Goal: Task Accomplishment & Management: Manage account settings

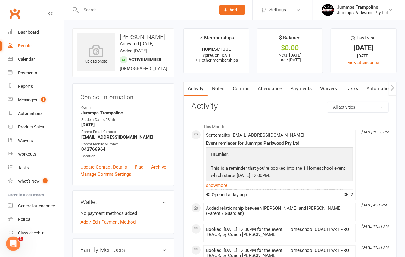
scroll to position [5, 0]
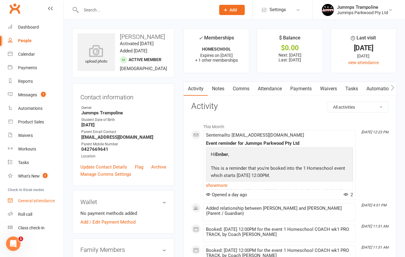
click at [45, 202] on div "General attendance" at bounding box center [36, 201] width 37 height 5
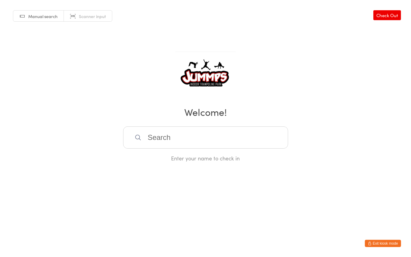
click at [261, 139] on input "search" at bounding box center [205, 138] width 165 height 22
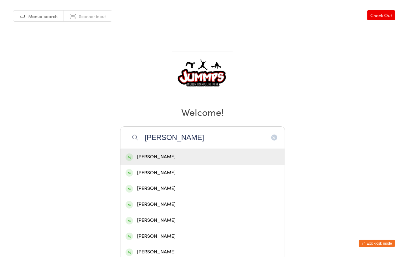
type input "sophie mi"
click at [175, 153] on div "Sophie Becker" at bounding box center [203, 157] width 154 height 8
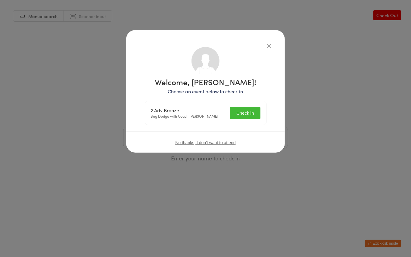
click at [242, 111] on button "Check in" at bounding box center [245, 113] width 30 height 12
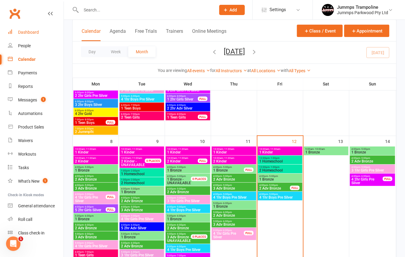
click at [34, 28] on link "Dashboard" at bounding box center [36, 33] width 56 height 14
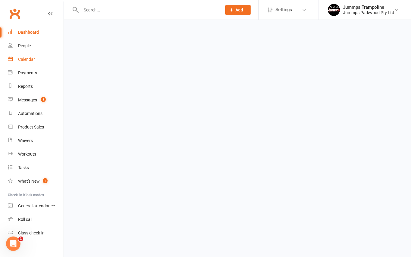
click at [23, 58] on div "Calendar" at bounding box center [26, 59] width 17 height 5
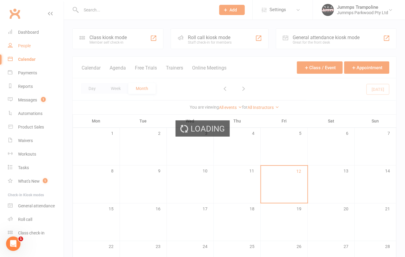
click at [24, 48] on div "Loading" at bounding box center [202, 128] width 405 height 257
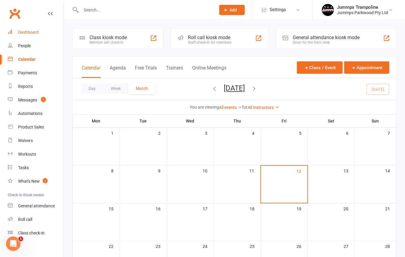
click at [29, 35] on link "Dashboard" at bounding box center [36, 33] width 56 height 14
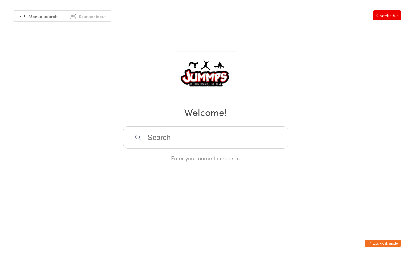
click at [164, 143] on input "search" at bounding box center [205, 138] width 165 height 22
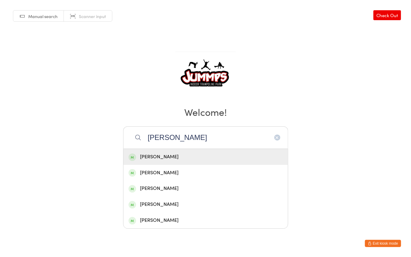
type input "[PERSON_NAME]"
click at [159, 155] on div "[PERSON_NAME]" at bounding box center [206, 157] width 154 height 8
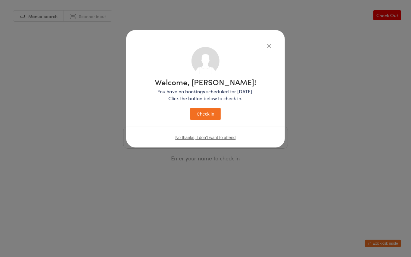
click at [267, 48] on icon "button" at bounding box center [269, 45] width 7 height 7
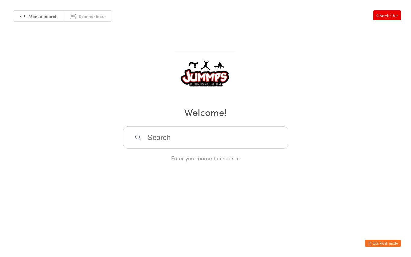
click at [162, 138] on input "search" at bounding box center [205, 138] width 165 height 22
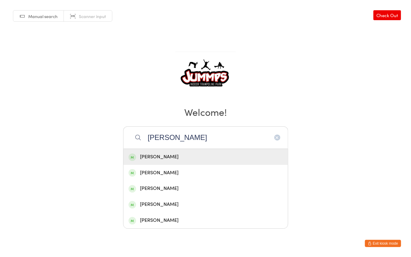
type input "[PERSON_NAME]"
click at [155, 154] on div "[PERSON_NAME]" at bounding box center [206, 157] width 154 height 8
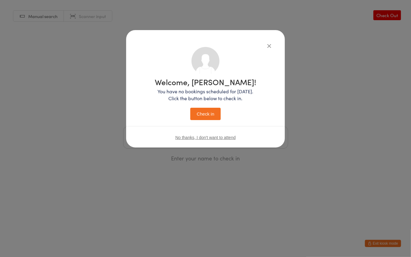
click at [214, 108] on button "Check in" at bounding box center [205, 114] width 30 height 12
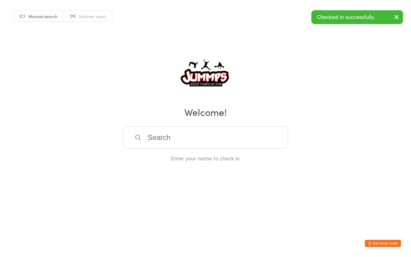
click at [387, 246] on button "Exit kiosk mode" at bounding box center [383, 243] width 36 height 7
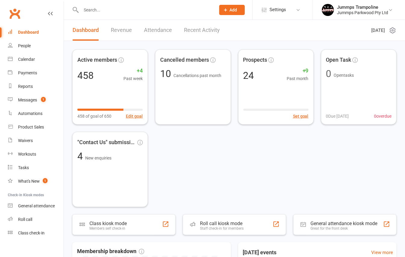
click at [112, 10] on input "text" at bounding box center [145, 10] width 132 height 8
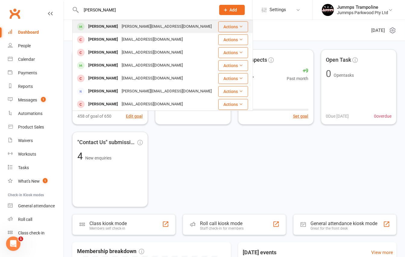
type input "riley fraz"
click at [120, 24] on div "jodie.coetzee1215@hotmail.com" at bounding box center [167, 26] width 94 height 9
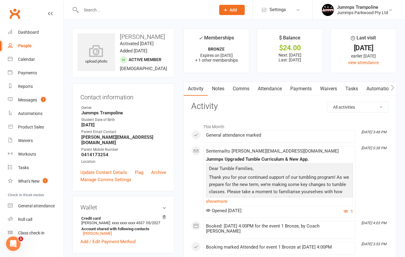
click at [271, 92] on link "Attendance" at bounding box center [270, 89] width 33 height 14
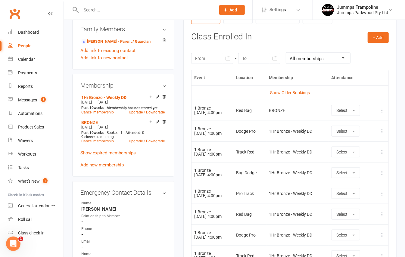
scroll to position [241, 0]
click at [289, 91] on link "Show Older Bookings" at bounding box center [290, 92] width 40 height 5
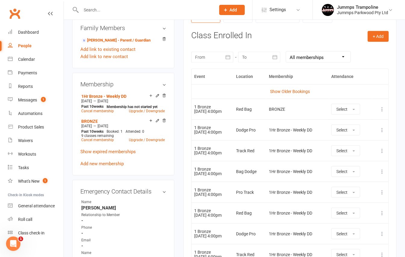
scroll to position [228, 0]
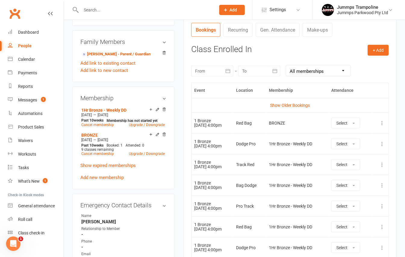
click at [299, 102] on td "Show Older Bookings" at bounding box center [290, 105] width 197 height 14
click at [300, 104] on link "Show Older Bookings" at bounding box center [290, 105] width 40 height 5
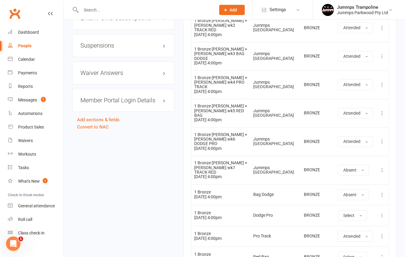
scroll to position [621, 0]
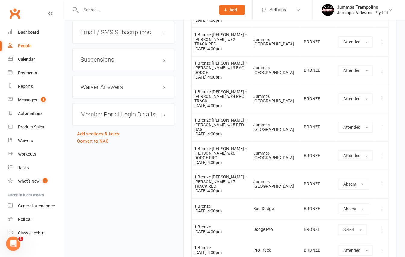
click at [381, 181] on icon at bounding box center [382, 184] width 6 height 6
click at [340, 214] on link "Delete booking" at bounding box center [356, 220] width 60 height 12
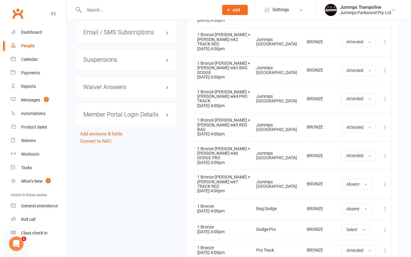
scroll to position [614, 0]
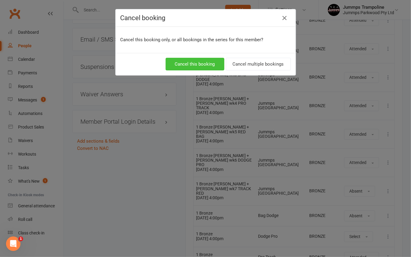
click at [194, 68] on button "Cancel this booking" at bounding box center [195, 64] width 59 height 13
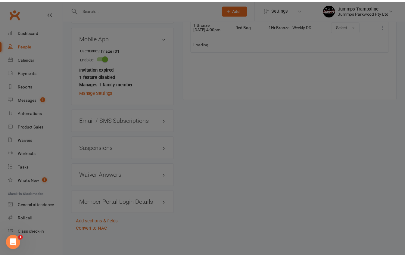
scroll to position [542, 0]
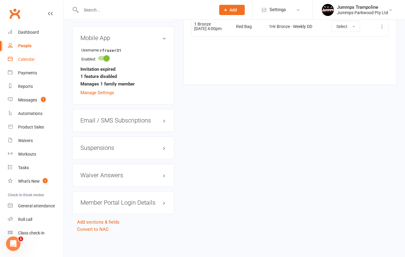
click at [34, 58] on div "Calendar" at bounding box center [26, 59] width 17 height 5
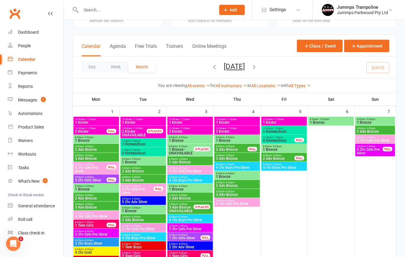
scroll to position [40, 0]
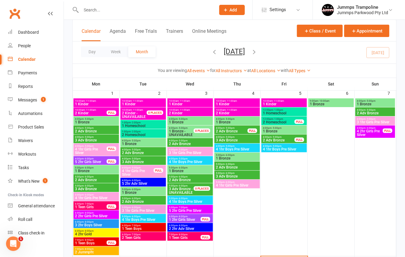
click at [275, 130] on span "1 Bronze" at bounding box center [284, 132] width 43 height 4
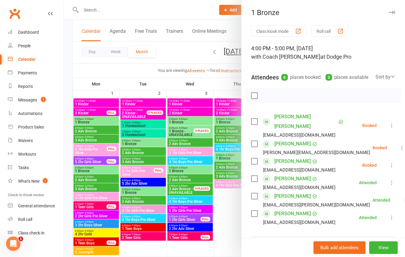
click at [399, 146] on icon at bounding box center [402, 148] width 6 height 6
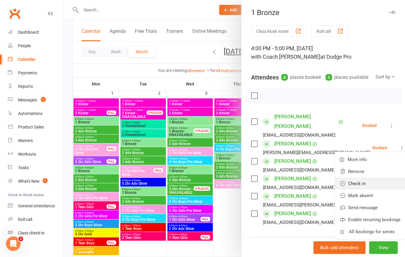
click at [341, 181] on link "Check in" at bounding box center [370, 184] width 70 height 12
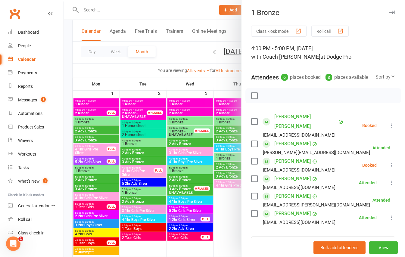
click at [69, 92] on div at bounding box center [234, 128] width 341 height 257
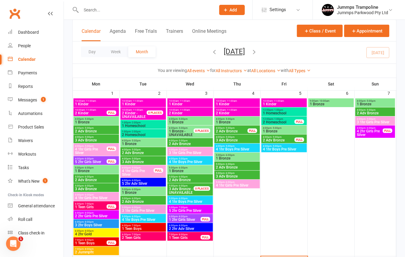
click at [292, 138] on span "4:00pm - 5:00pm" at bounding box center [279, 137] width 32 height 3
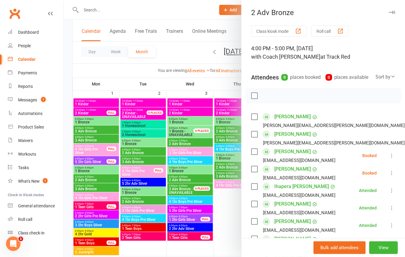
click at [68, 117] on div at bounding box center [234, 128] width 341 height 257
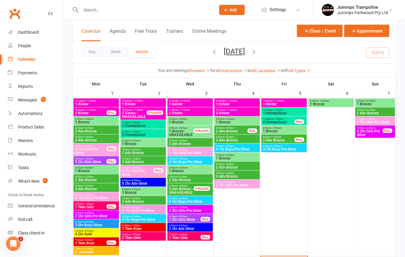
click at [286, 128] on span "4:00pm - 5:00pm" at bounding box center [284, 128] width 43 height 3
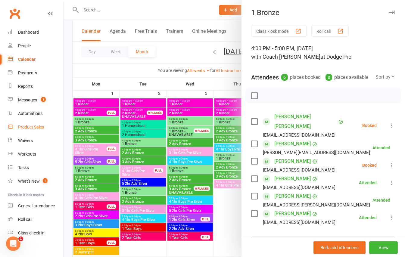
drag, startPoint x: 67, startPoint y: 93, endPoint x: 55, endPoint y: 127, distance: 35.7
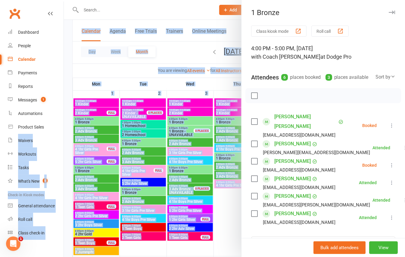
click at [68, 92] on div at bounding box center [234, 128] width 341 height 257
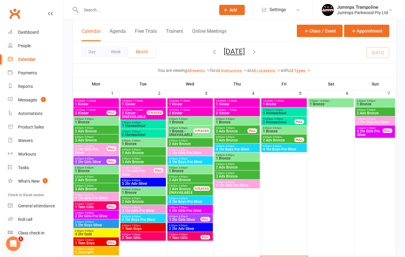
click at [286, 147] on span "4:00pm - 5:00pm" at bounding box center [284, 146] width 43 height 3
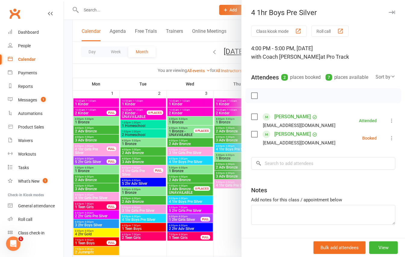
click at [224, 83] on div at bounding box center [234, 128] width 341 height 257
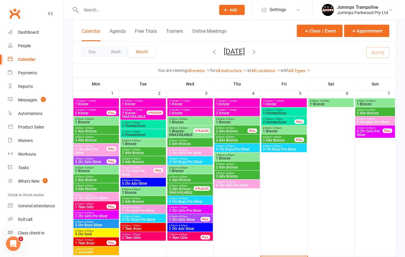
click at [275, 136] on span "- 5:00pm" at bounding box center [277, 137] width 10 height 3
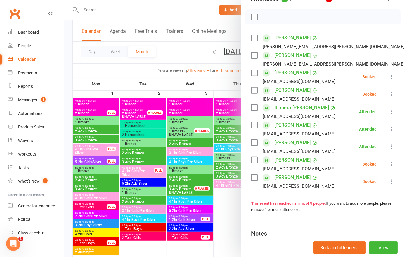
scroll to position [80, 0]
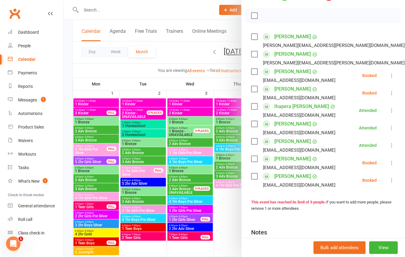
click at [389, 96] on icon at bounding box center [392, 93] width 6 height 6
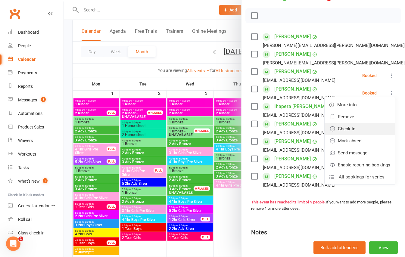
click at [342, 135] on link "Check in" at bounding box center [360, 129] width 70 height 12
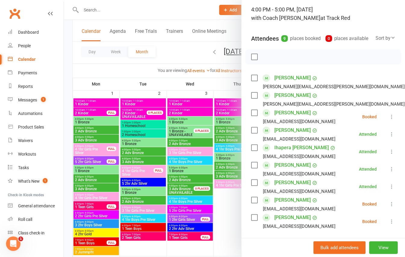
scroll to position [0, 0]
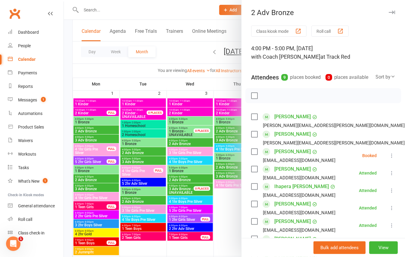
click at [72, 83] on div at bounding box center [234, 128] width 341 height 257
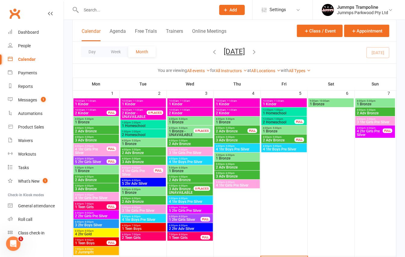
click at [274, 130] on span "1 Bronze" at bounding box center [284, 132] width 43 height 4
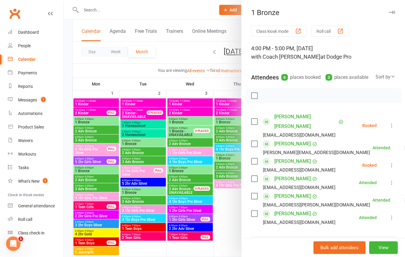
click at [64, 96] on div at bounding box center [234, 128] width 341 height 257
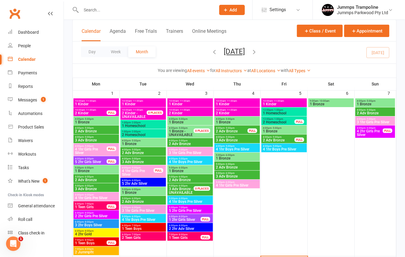
click at [279, 137] on span "- 5:00pm" at bounding box center [277, 137] width 10 height 3
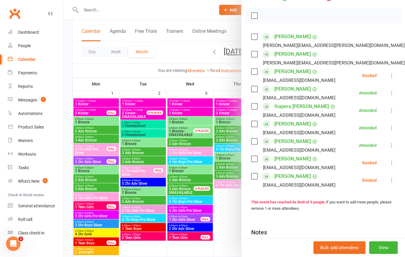
scroll to position [40, 0]
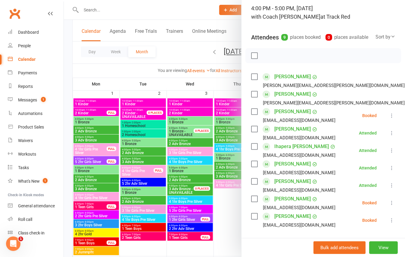
click at [69, 106] on div at bounding box center [234, 128] width 341 height 257
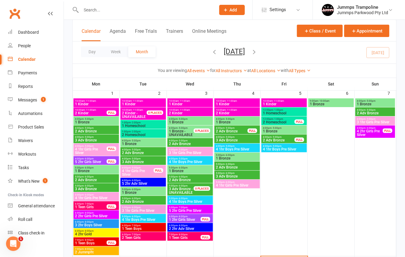
click at [275, 132] on span "1 Bronze" at bounding box center [284, 132] width 43 height 4
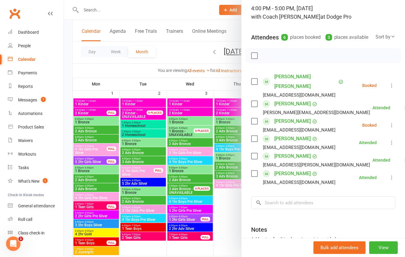
click at [66, 92] on div at bounding box center [234, 128] width 341 height 257
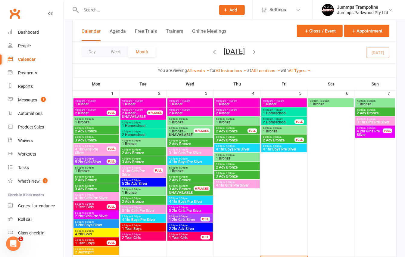
click at [278, 138] on span "- 5:00pm" at bounding box center [277, 137] width 10 height 3
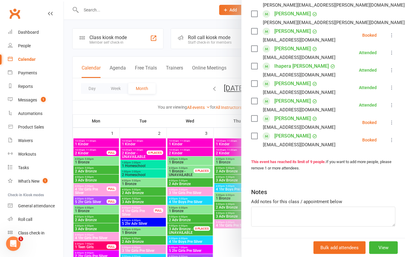
scroll to position [80, 0]
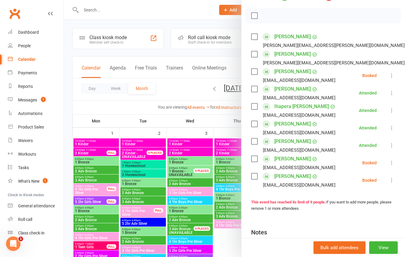
click at [70, 115] on div at bounding box center [234, 128] width 341 height 257
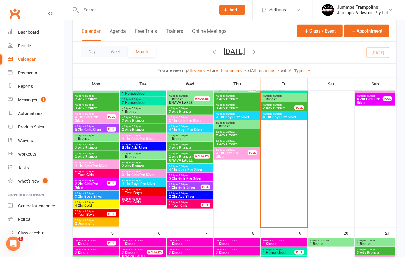
scroll to position [161, 0]
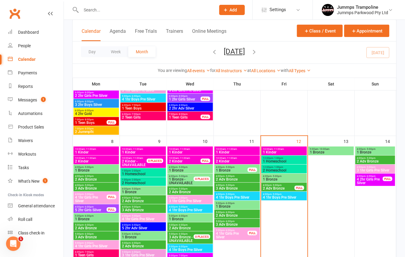
click at [284, 188] on span "2 Adv Bronze" at bounding box center [279, 189] width 32 height 4
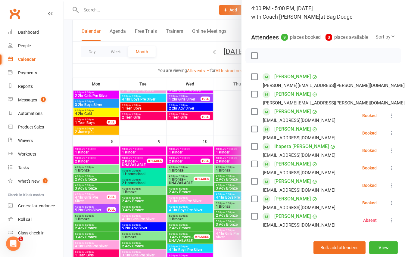
scroll to position [80, 0]
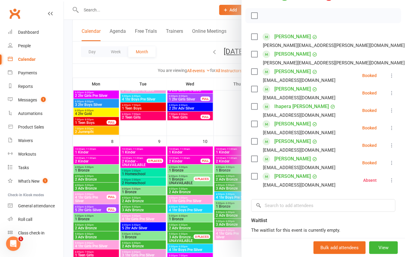
click at [68, 95] on div at bounding box center [234, 128] width 341 height 257
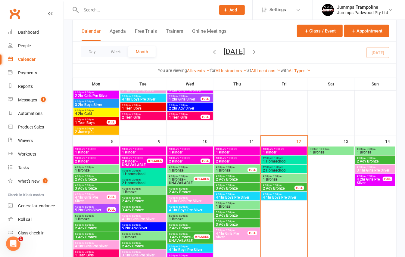
click at [271, 179] on span "1 Bronze" at bounding box center [284, 180] width 43 height 4
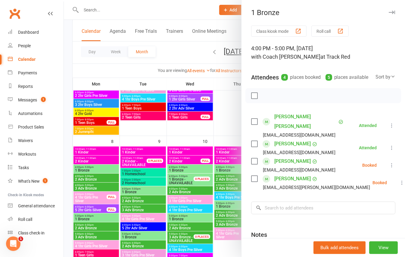
click at [175, 57] on div at bounding box center [234, 128] width 341 height 257
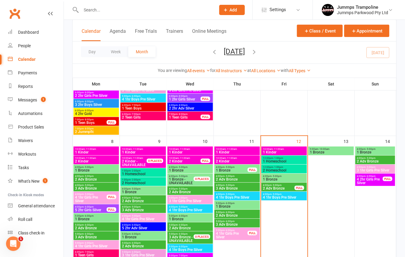
click at [279, 195] on span "- 5:00pm" at bounding box center [277, 194] width 10 height 3
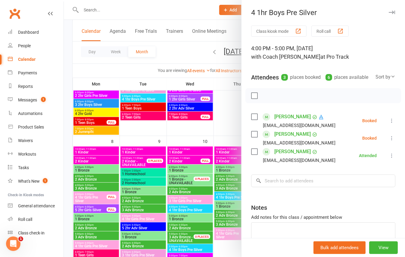
click at [389, 124] on icon at bounding box center [392, 121] width 6 height 6
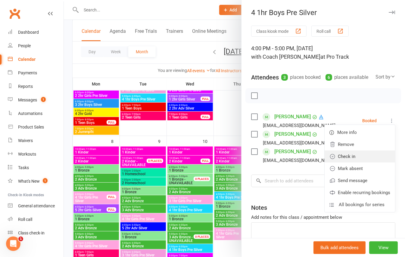
click at [348, 163] on link "Check in" at bounding box center [360, 157] width 70 height 12
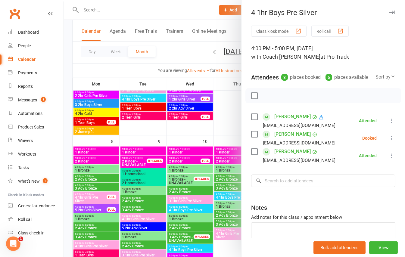
click at [389, 141] on icon at bounding box center [392, 138] width 6 height 6
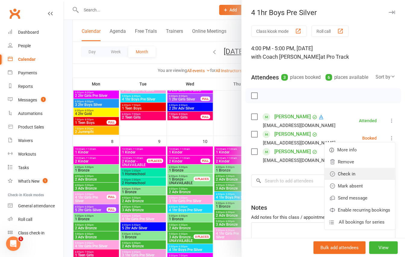
click at [335, 180] on link "Check in" at bounding box center [360, 174] width 70 height 12
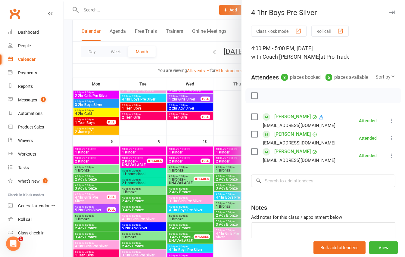
click at [181, 52] on div at bounding box center [234, 128] width 341 height 257
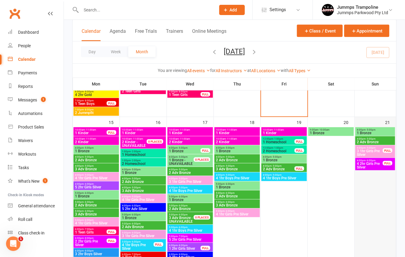
scroll to position [361, 0]
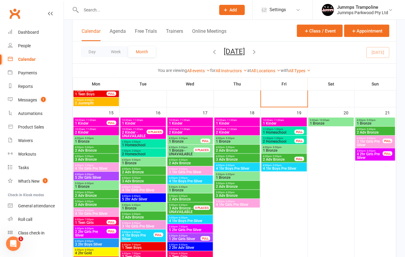
click at [293, 169] on span "4 1hr Boys Pre Silver" at bounding box center [284, 169] width 43 height 4
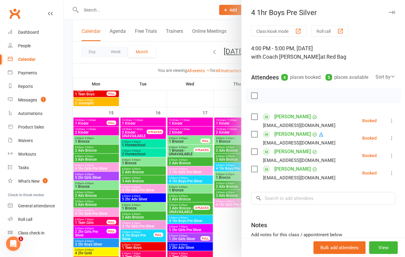
click at [388, 142] on button at bounding box center [391, 138] width 7 height 7
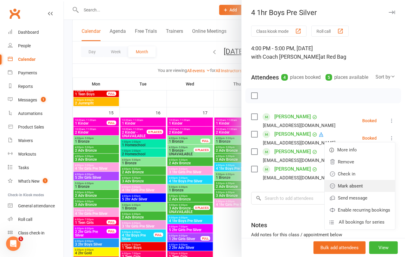
click at [340, 191] on link "Mark absent" at bounding box center [360, 186] width 70 height 12
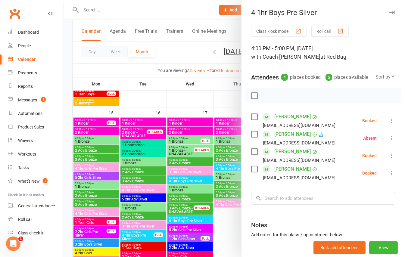
click at [389, 141] on icon at bounding box center [392, 138] width 6 height 6
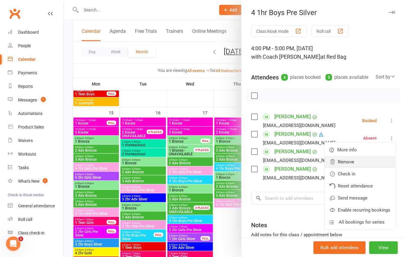
click at [346, 168] on link "Remove" at bounding box center [360, 162] width 70 height 12
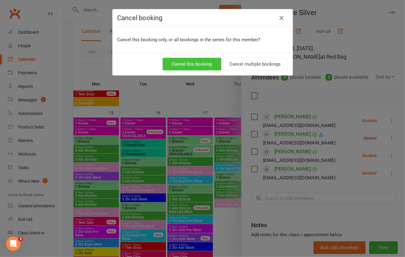
click at [181, 63] on button "Cancel this booking" at bounding box center [192, 64] width 59 height 13
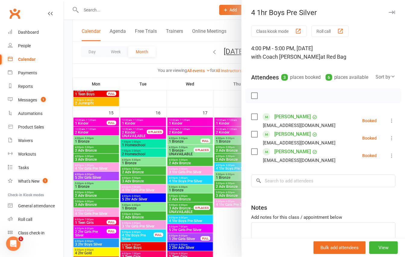
click at [389, 141] on icon at bounding box center [392, 138] width 6 height 6
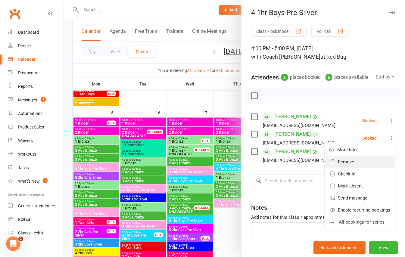
click at [339, 168] on link "Remove" at bounding box center [360, 162] width 70 height 12
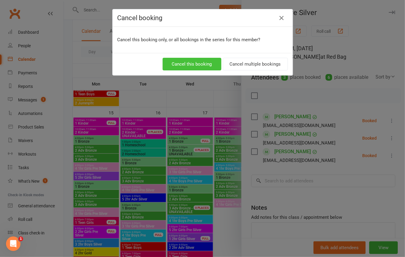
click at [180, 67] on button "Cancel this booking" at bounding box center [192, 64] width 59 height 13
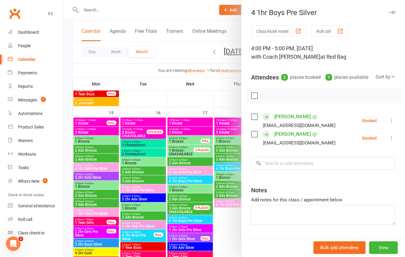
click at [153, 15] on div at bounding box center [234, 128] width 341 height 257
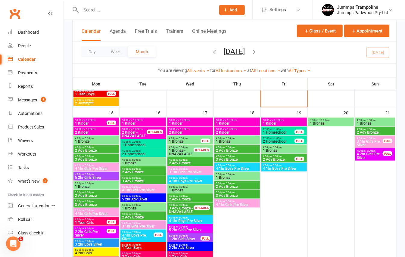
click at [188, 217] on span "5:00pm - 6:00pm" at bounding box center [190, 218] width 43 height 3
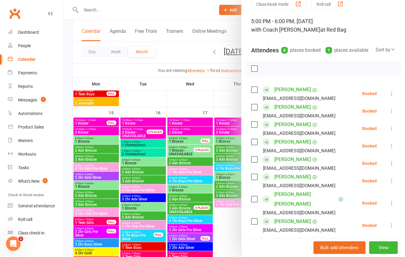
scroll to position [40, 0]
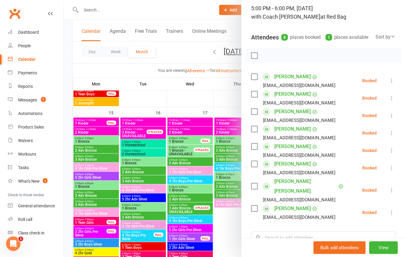
click at [173, 80] on div at bounding box center [234, 128] width 341 height 257
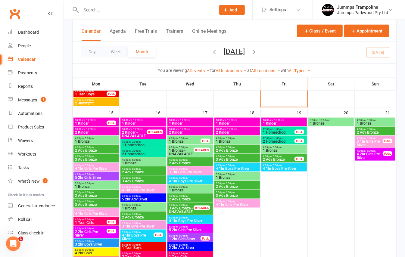
click at [199, 179] on span "4:00pm - 5:00pm" at bounding box center [190, 178] width 43 height 3
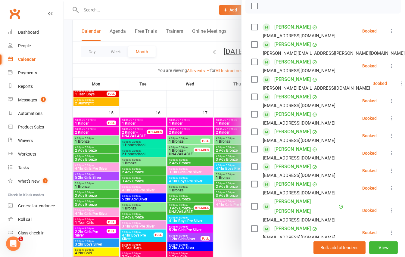
scroll to position [80, 0]
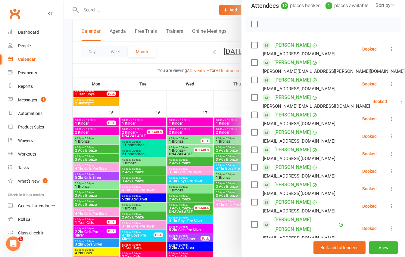
click at [166, 54] on div at bounding box center [234, 128] width 341 height 257
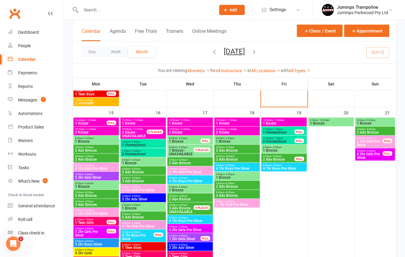
click at [230, 167] on span "4 1hr Boys Pre Silver" at bounding box center [237, 169] width 43 height 4
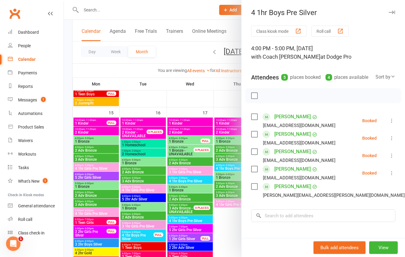
click at [187, 50] on div at bounding box center [234, 128] width 341 height 257
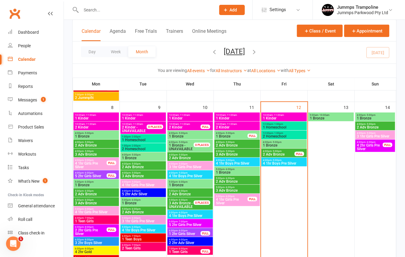
scroll to position [194, 0]
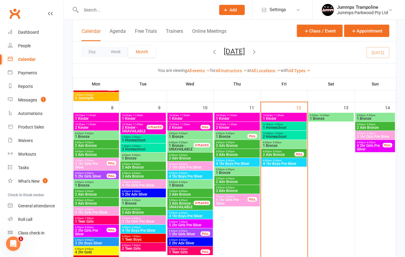
click at [288, 145] on span "1 Bronze" at bounding box center [284, 146] width 43 height 4
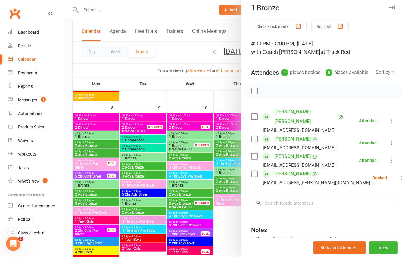
scroll to position [7, 0]
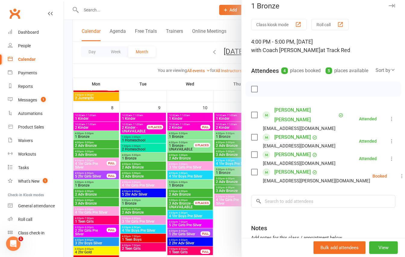
click at [356, 72] on div "5 places available" at bounding box center [347, 71] width 43 height 8
click at [67, 124] on div at bounding box center [234, 128] width 341 height 257
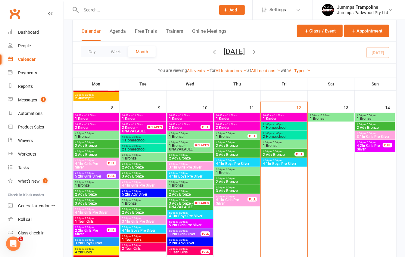
click at [102, 11] on input "text" at bounding box center [145, 10] width 132 height 8
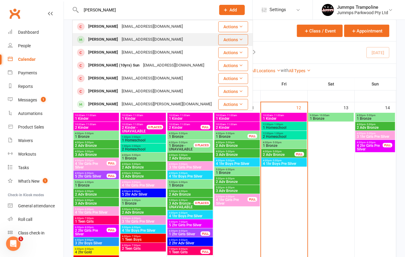
type input "xavier ren"
click at [132, 40] on div "gillian@agrconveyancing.com.au" at bounding box center [152, 39] width 65 height 9
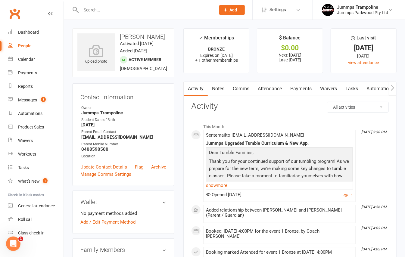
click at [274, 88] on link "Attendance" at bounding box center [270, 89] width 33 height 14
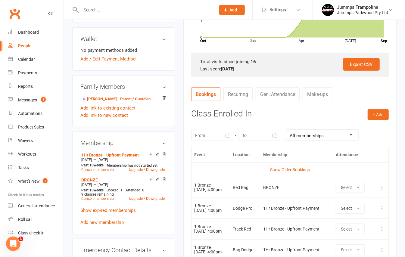
scroll to position [188, 0]
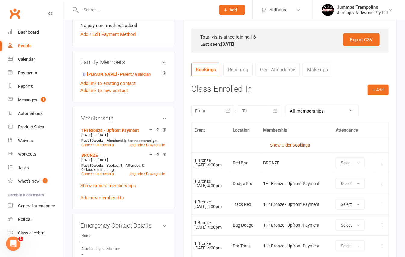
click at [296, 147] on link "Show Older Bookings" at bounding box center [290, 145] width 40 height 5
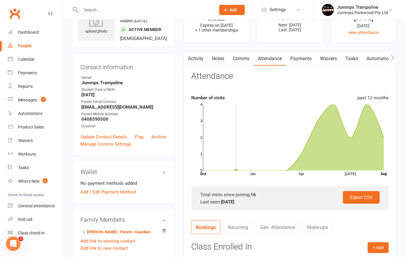
scroll to position [0, 0]
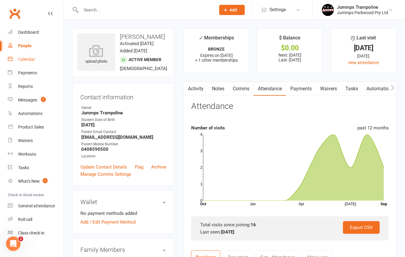
click at [26, 59] on div "Calendar" at bounding box center [26, 59] width 17 height 5
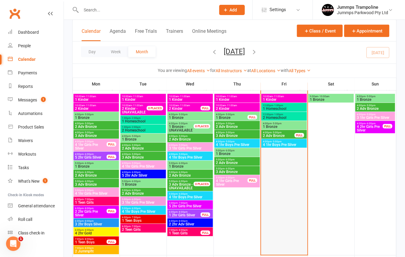
scroll to position [201, 0]
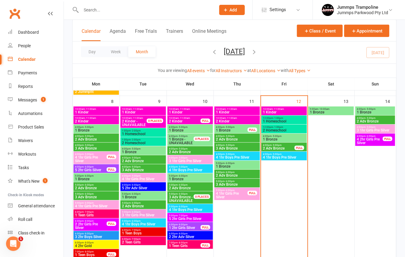
click at [285, 140] on span "1 Bronze" at bounding box center [284, 140] width 43 height 4
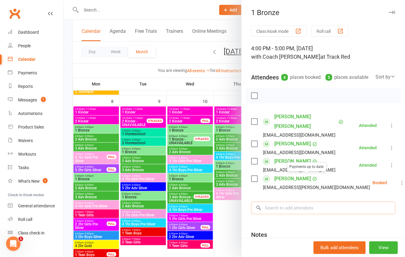
click at [291, 208] on input "search" at bounding box center [323, 208] width 144 height 13
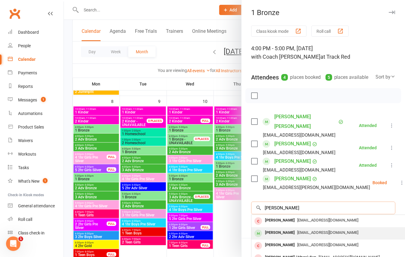
type input "xavier ren"
click at [297, 230] on span "gillian@agrconveyancing.com.au" at bounding box center [327, 232] width 61 height 5
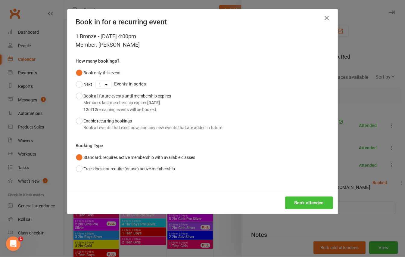
click at [309, 198] on button "Book attendee" at bounding box center [309, 203] width 48 height 13
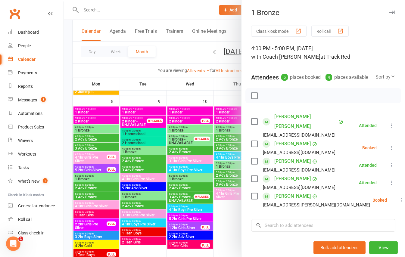
click at [171, 81] on div at bounding box center [234, 128] width 341 height 257
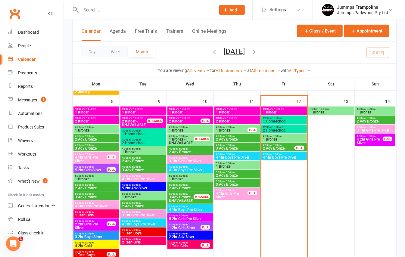
click at [298, 156] on span "4 1hr Boys Pre Silver" at bounding box center [284, 158] width 43 height 4
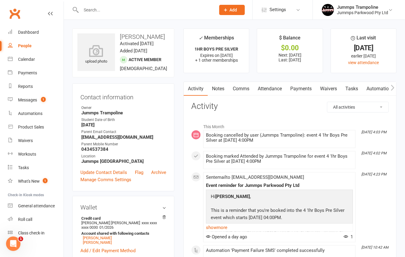
click at [293, 91] on link "Payments" at bounding box center [301, 89] width 30 height 14
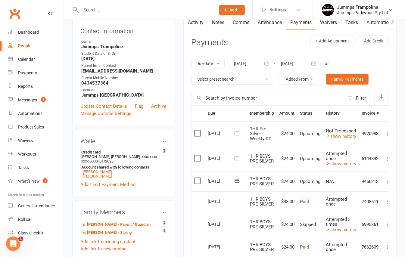
scroll to position [80, 0]
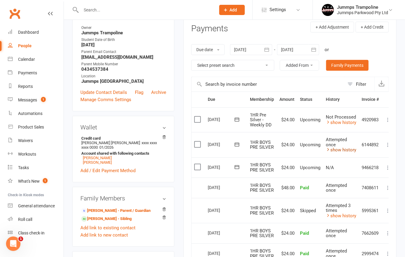
click at [329, 152] on icon at bounding box center [328, 149] width 5 height 5
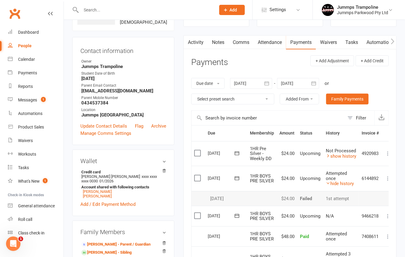
scroll to position [0, 0]
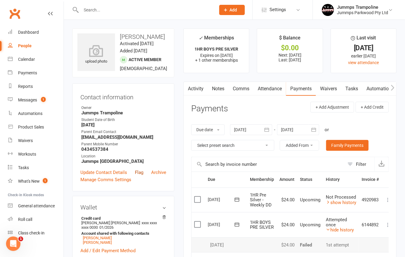
click at [136, 176] on link "Flag" at bounding box center [139, 172] width 8 height 7
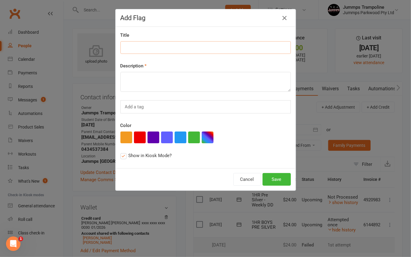
click at [193, 43] on input at bounding box center [205, 47] width 170 height 13
type input "M"
type input "Credit t3 2025"
click at [153, 80] on textarea at bounding box center [205, 82] width 170 height 20
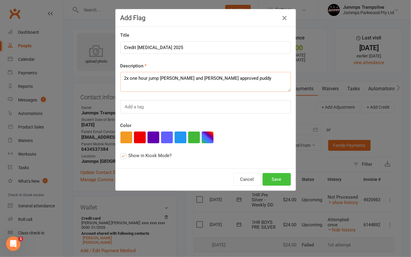
type textarea "2x one hour jump jude and cole approved puddy"
click at [273, 179] on button "Save" at bounding box center [277, 179] width 28 height 13
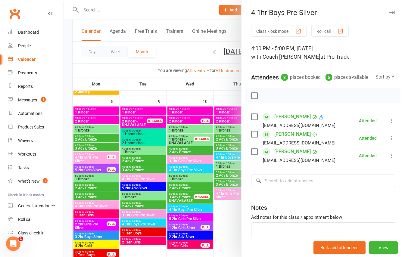
click at [169, 52] on div at bounding box center [234, 128] width 341 height 257
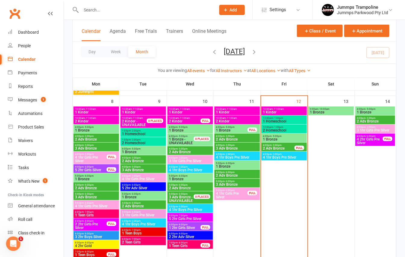
click at [128, 131] on span "1:00pm - 2:00pm" at bounding box center [143, 131] width 43 height 3
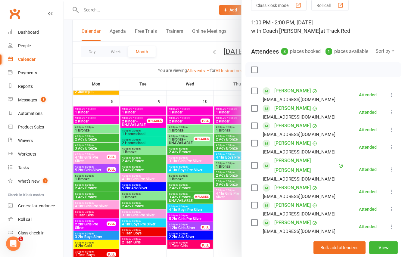
scroll to position [40, 0]
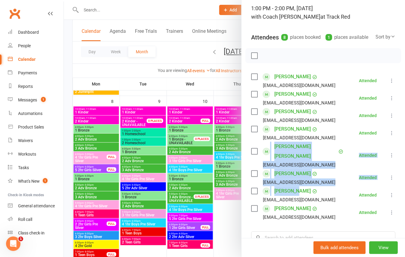
drag, startPoint x: 264, startPoint y: 155, endPoint x: 293, endPoint y: 193, distance: 47.9
click at [293, 193] on ul "[PERSON_NAME] [EMAIL_ADDRESS][DOMAIN_NAME] Attended More info Remove Mark absen…" at bounding box center [323, 146] width 144 height 149
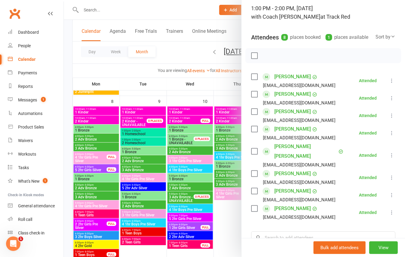
click at [276, 58] on div at bounding box center [324, 55] width 156 height 15
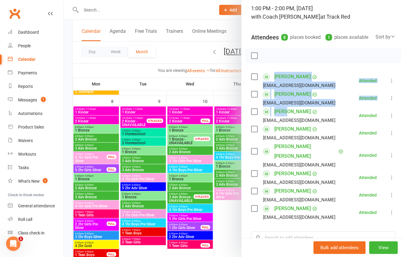
drag, startPoint x: 268, startPoint y: 74, endPoint x: 283, endPoint y: 119, distance: 47.7
click at [283, 119] on div "Class kiosk mode Roll call 1:00 PM - 2:00 PM, [DATE] with Coach [PERSON_NAME] a…" at bounding box center [324, 158] width 164 height 344
click at [285, 71] on div "Class kiosk mode Roll call 1:00 PM - 2:00 PM, [DATE] with Coach [PERSON_NAME] a…" at bounding box center [324, 158] width 164 height 344
